Goal: Browse casually

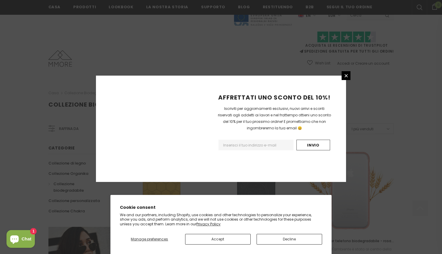
scroll to position [397, 0]
